Goal: Transaction & Acquisition: Download file/media

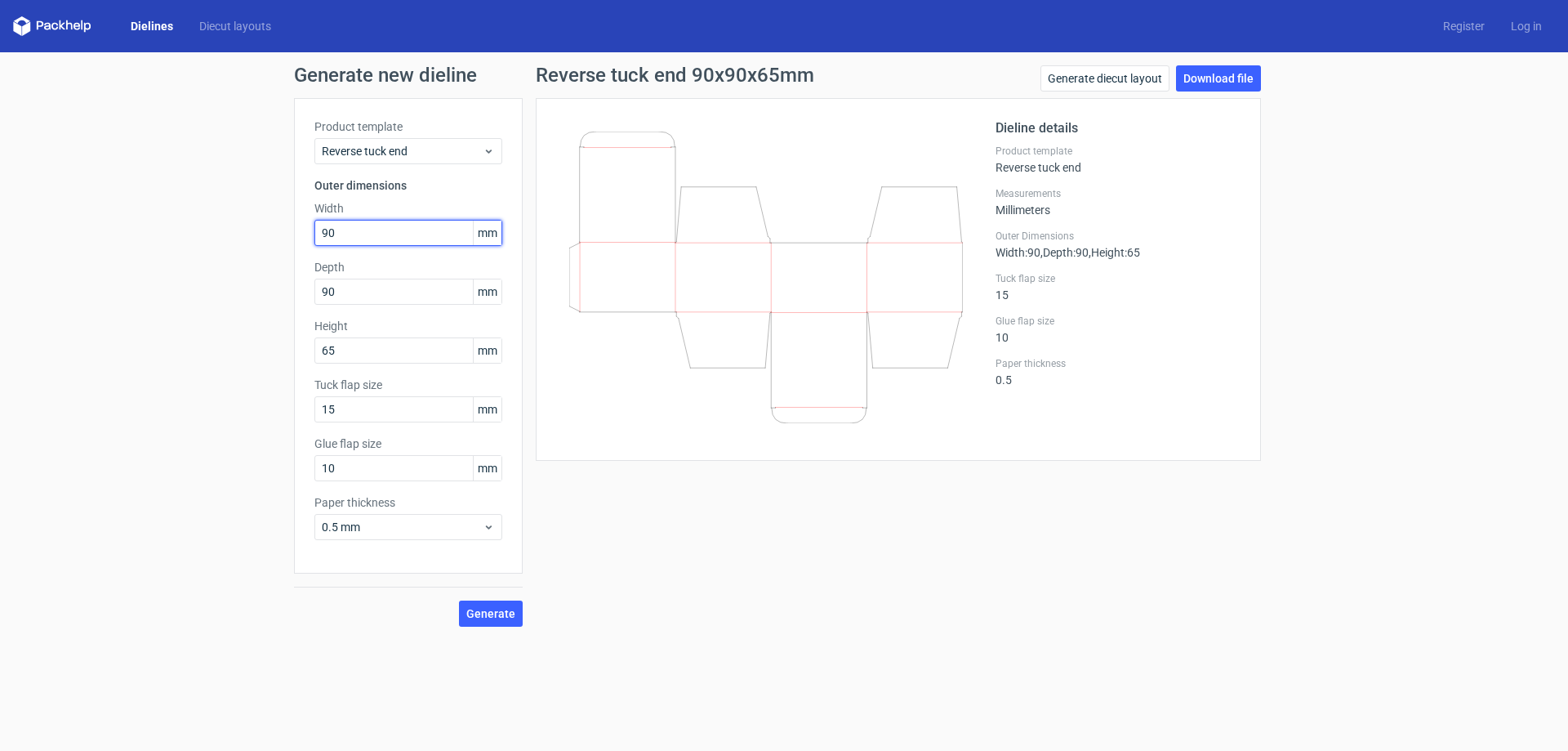
drag, startPoint x: 370, startPoint y: 238, endPoint x: 299, endPoint y: 241, distance: 71.1
click at [299, 241] on div "Product template Reverse tuck end Outer dimensions Width 90 mm Depth 90 mm Heig…" at bounding box center [408, 335] width 229 height 475
type input "65"
type input "90"
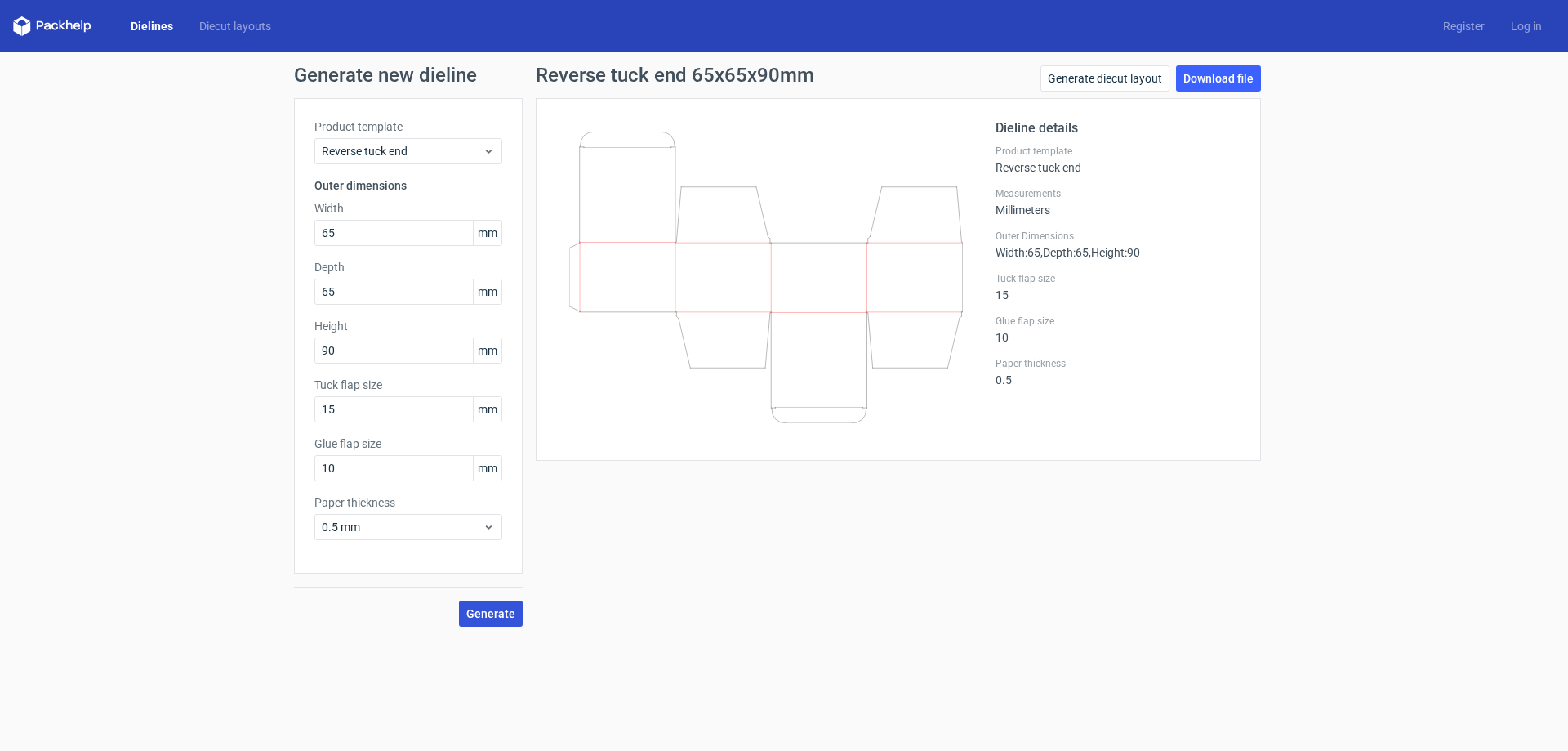
click at [503, 608] on span "Generate" at bounding box center [491, 614] width 49 height 11
click at [1206, 79] on link "Download file" at bounding box center [1219, 79] width 85 height 26
drag, startPoint x: 348, startPoint y: 235, endPoint x: 282, endPoint y: 232, distance: 66.1
click at [282, 232] on div "Generate new dieline Product template Reverse tuck end Outer dimensions Width 6…" at bounding box center [784, 346] width 1568 height 587
type input "90"
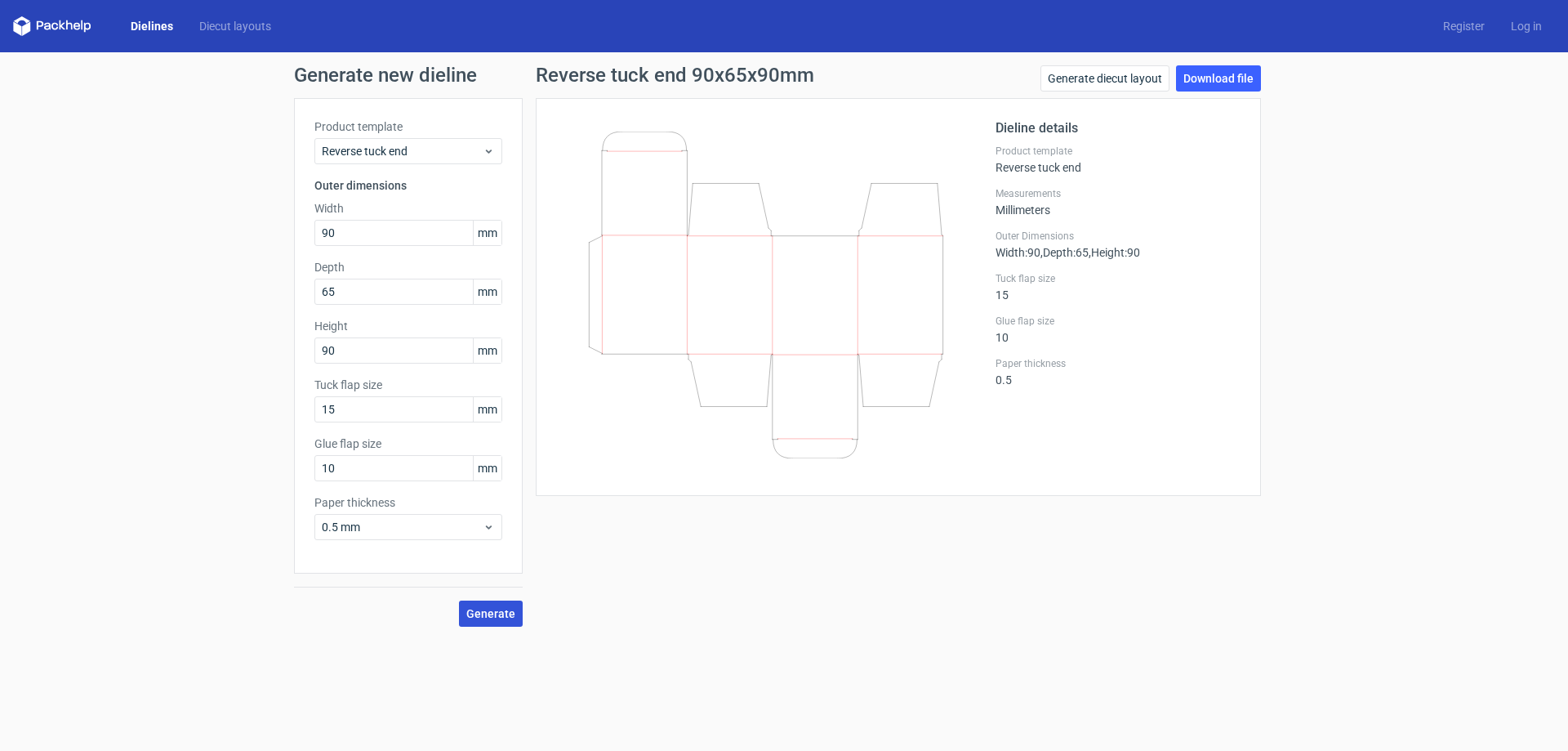
click at [500, 614] on span "Generate" at bounding box center [491, 614] width 49 height 11
click at [1211, 79] on link "Download file" at bounding box center [1219, 79] width 85 height 26
drag, startPoint x: 350, startPoint y: 342, endPoint x: 292, endPoint y: 361, distance: 61.0
click at [292, 361] on div "Generate new dieline Product template Reverse tuck end Outer dimensions Width 9…" at bounding box center [784, 346] width 1568 height 587
type input "65"
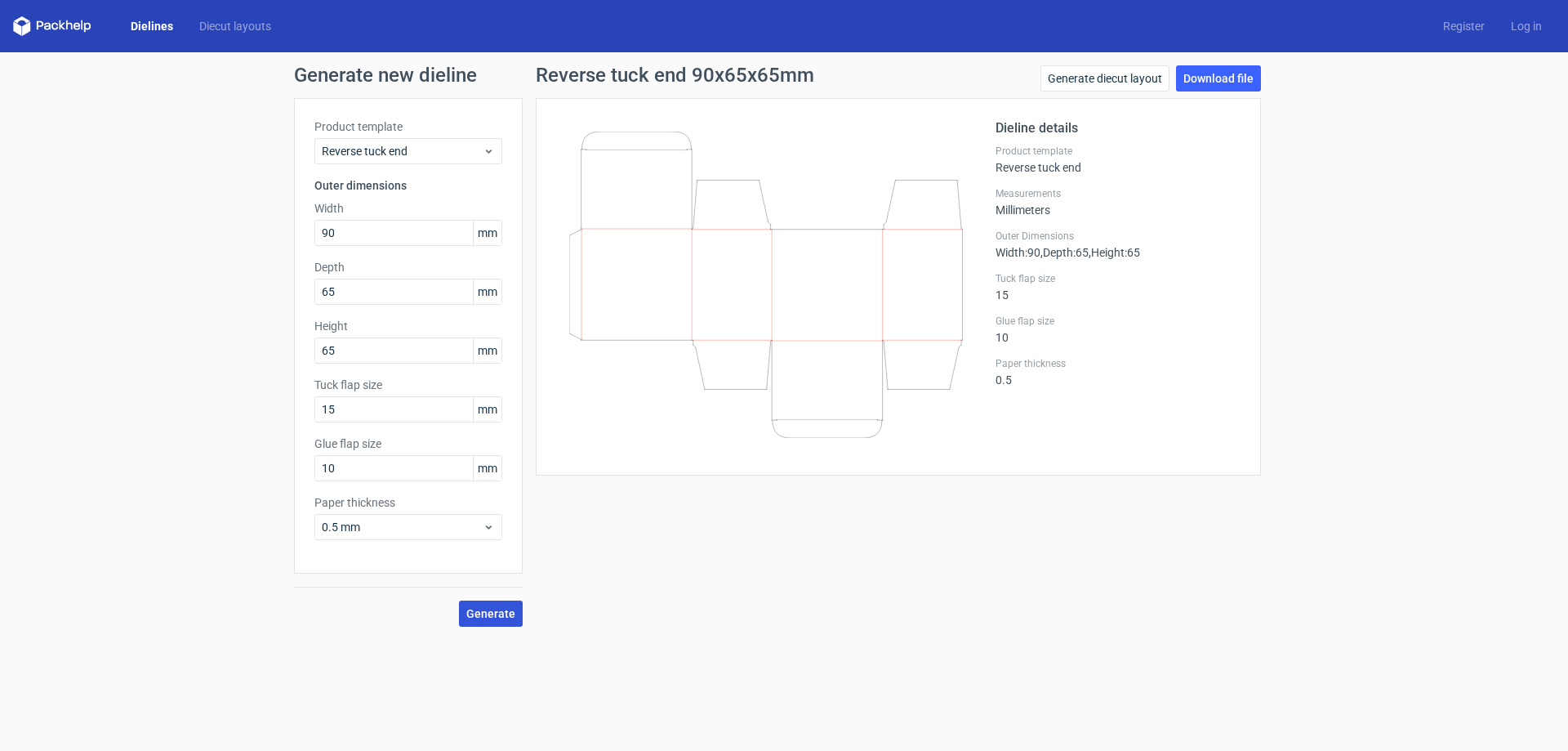
click at [492, 614] on span "Generate" at bounding box center [491, 614] width 49 height 11
drag, startPoint x: 343, startPoint y: 292, endPoint x: 266, endPoint y: 299, distance: 77.3
click at [267, 299] on div "Generate new dieline Product template Reverse tuck end Outer dimensions Width 9…" at bounding box center [784, 346] width 1568 height 587
type input "90"
drag, startPoint x: 381, startPoint y: 229, endPoint x: 269, endPoint y: 233, distance: 112.1
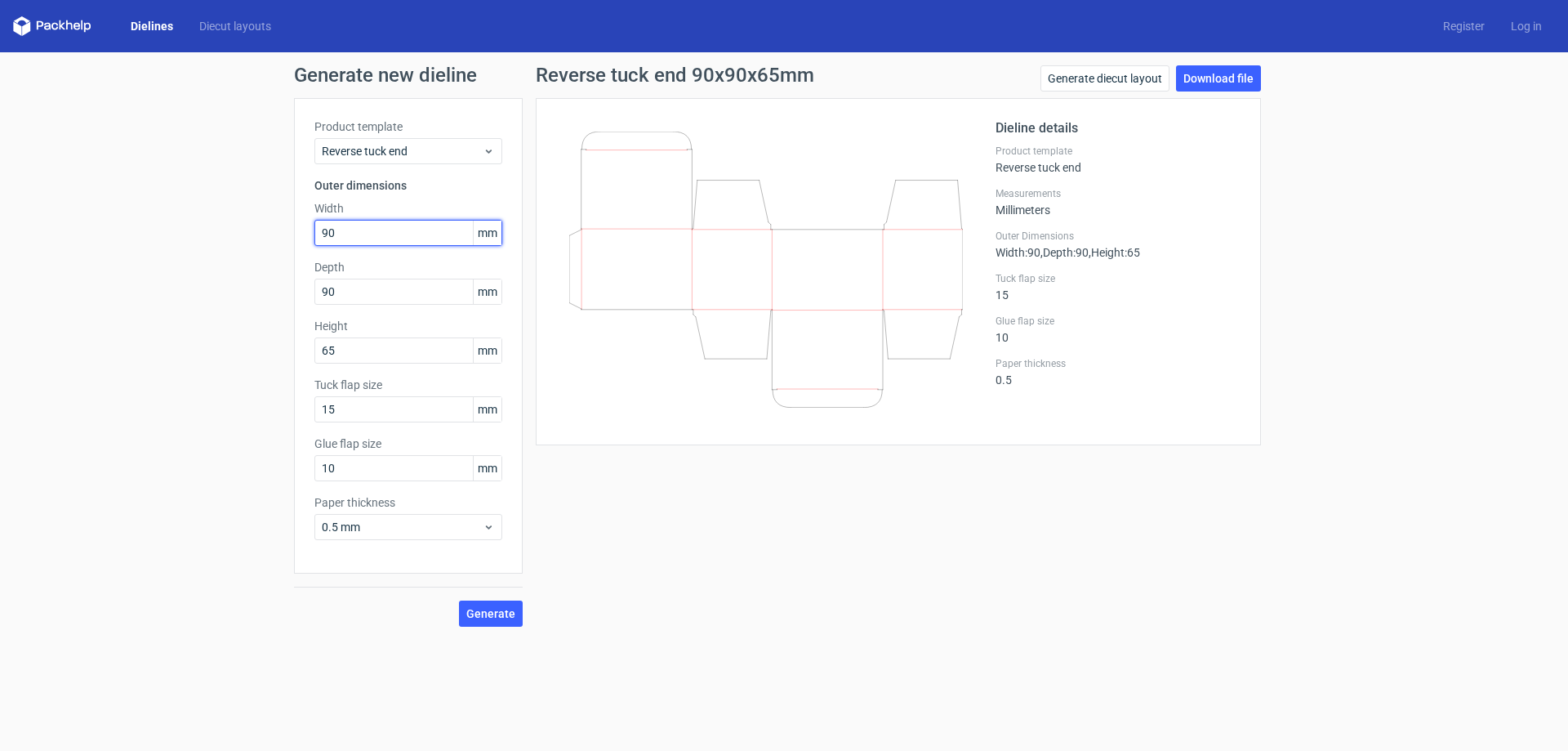
click at [269, 233] on div "Generate new dieline Product template Reverse tuck end Outer dimensions Width 9…" at bounding box center [784, 346] width 1568 height 587
type input "65"
click at [478, 615] on span "Generate" at bounding box center [491, 614] width 49 height 11
